Goal: Navigation & Orientation: Go to known website

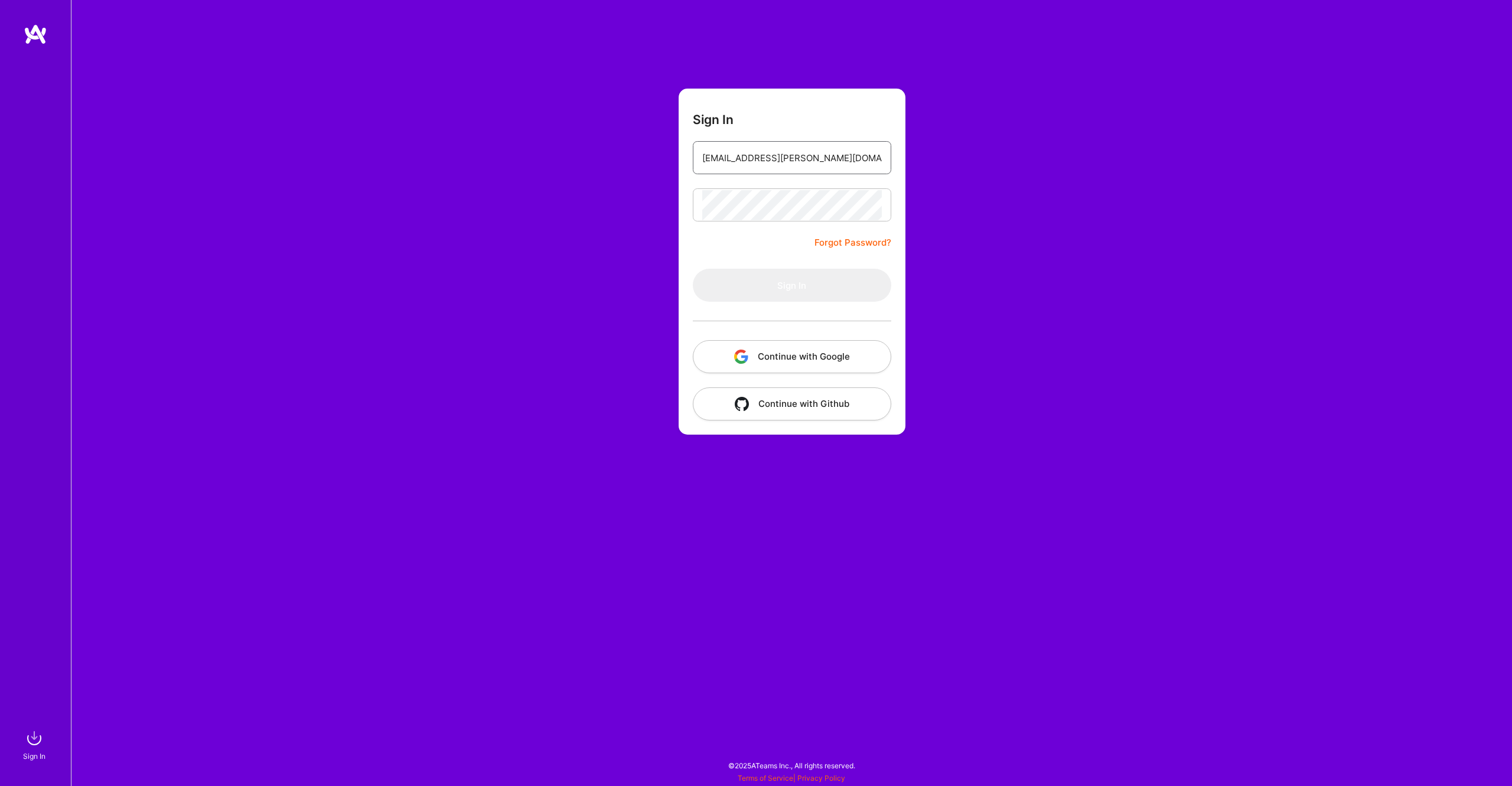
click at [802, 166] on input "max@burnside.agency" at bounding box center [791, 158] width 179 height 30
type input "max@burnside.agency"
click at [828, 294] on button "Sign In" at bounding box center [792, 285] width 199 height 33
